Goal: Use online tool/utility

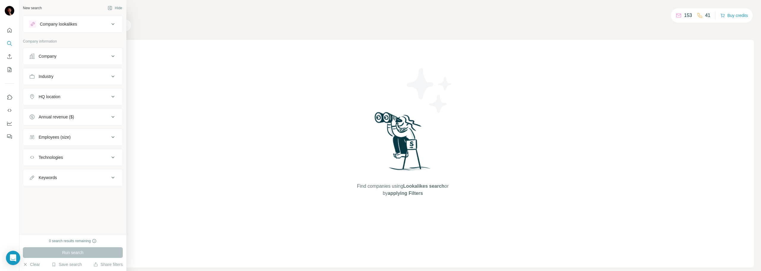
click at [61, 60] on button "Company" at bounding box center [72, 56] width 99 height 14
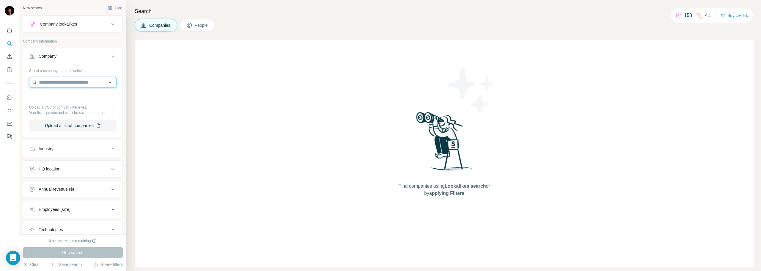
click at [65, 86] on input "text" at bounding box center [72, 82] width 87 height 11
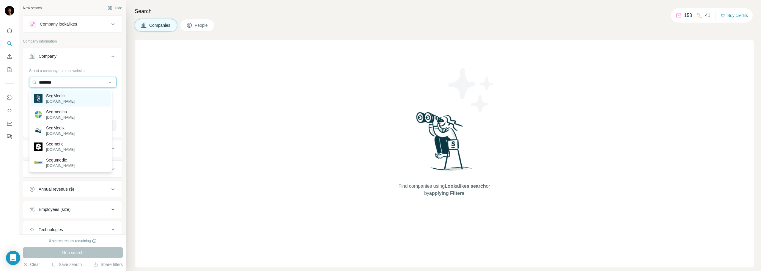
type input "********"
click at [54, 96] on p "SegMedic" at bounding box center [60, 96] width 29 height 6
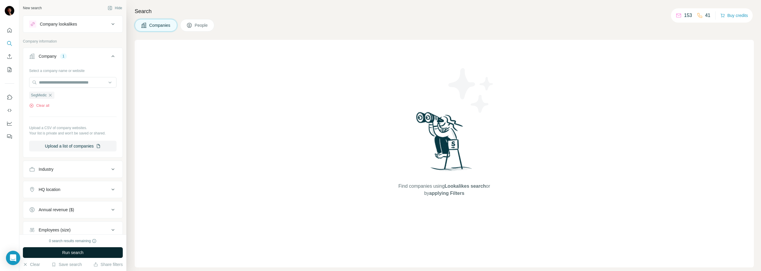
drag, startPoint x: 81, startPoint y: 258, endPoint x: 80, endPoint y: 255, distance: 3.1
click at [80, 255] on button "Run search" at bounding box center [73, 252] width 100 height 11
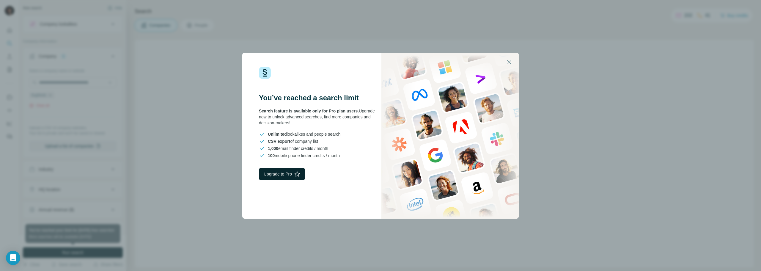
click at [290, 175] on button "Upgrade to Pro" at bounding box center [282, 174] width 46 height 12
